Goal: Task Accomplishment & Management: Use online tool/utility

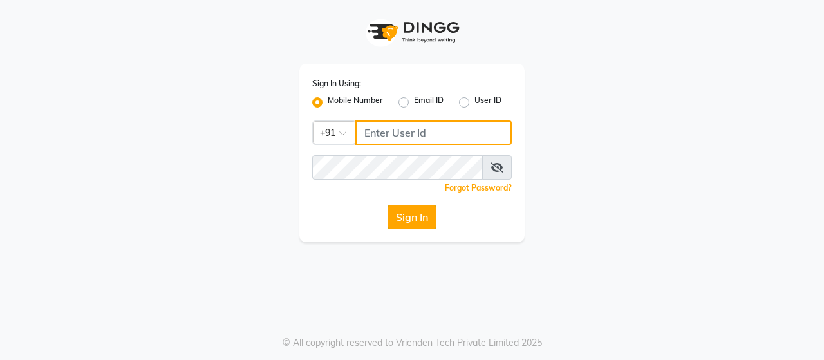
type input "9136181589"
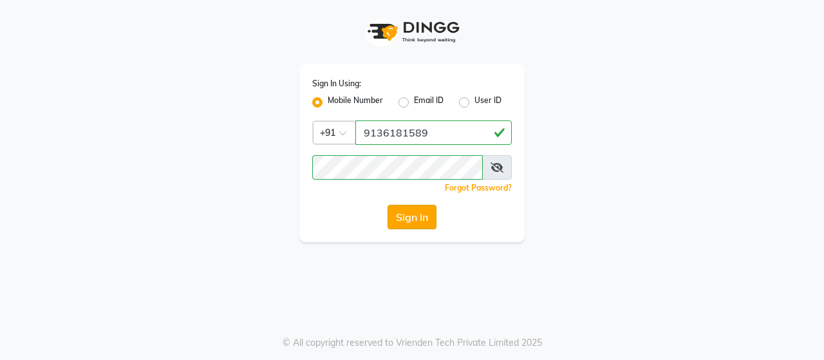
click at [403, 222] on button "Sign In" at bounding box center [412, 217] width 49 height 24
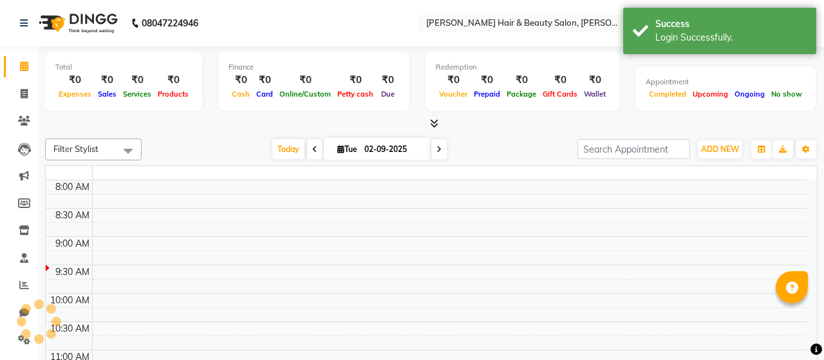
select select "en"
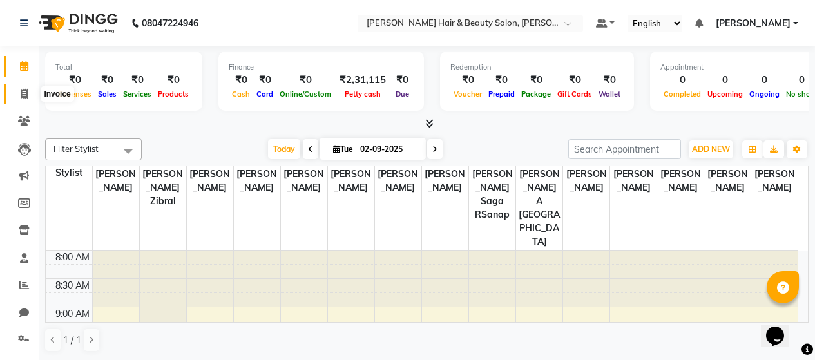
click at [28, 98] on icon at bounding box center [24, 94] width 7 height 10
select select "service"
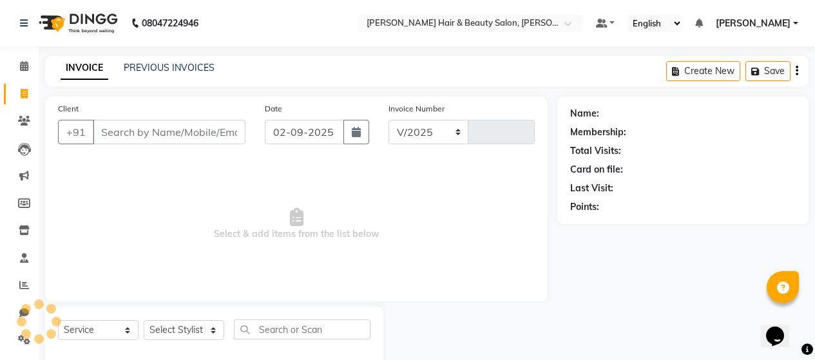
select select "7927"
type input "2708"
click at [199, 65] on link "PREVIOUS INVOICES" at bounding box center [169, 68] width 91 height 12
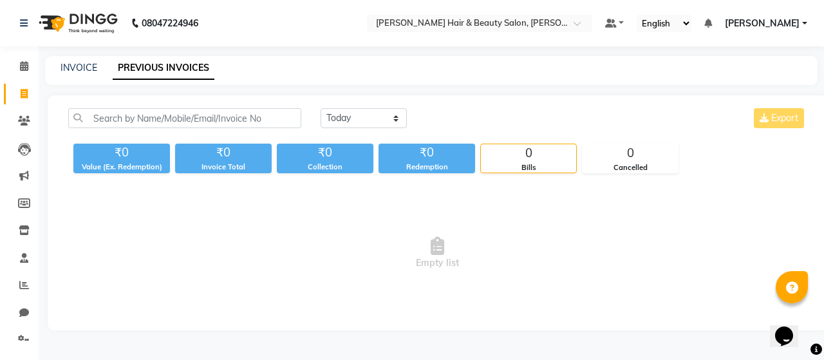
click at [163, 70] on link "PREVIOUS INVOICES" at bounding box center [164, 68] width 102 height 23
click at [395, 120] on select "[DATE] [DATE] Custom Range" at bounding box center [364, 118] width 86 height 20
select select "[DATE]"
click at [321, 108] on select "[DATE] [DATE] Custom Range" at bounding box center [364, 118] width 86 height 20
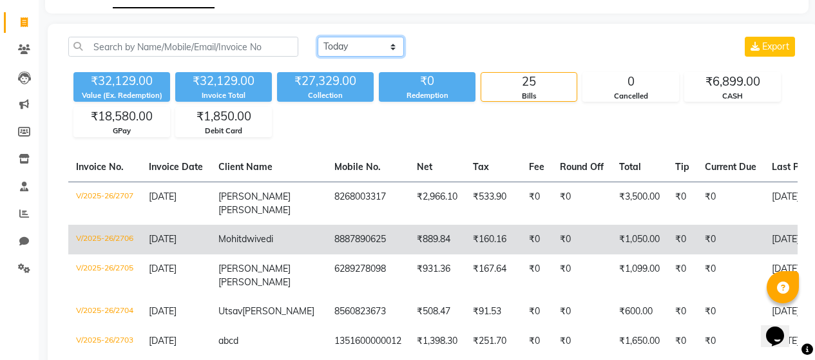
scroll to position [64, 0]
